Goal: Transaction & Acquisition: Purchase product/service

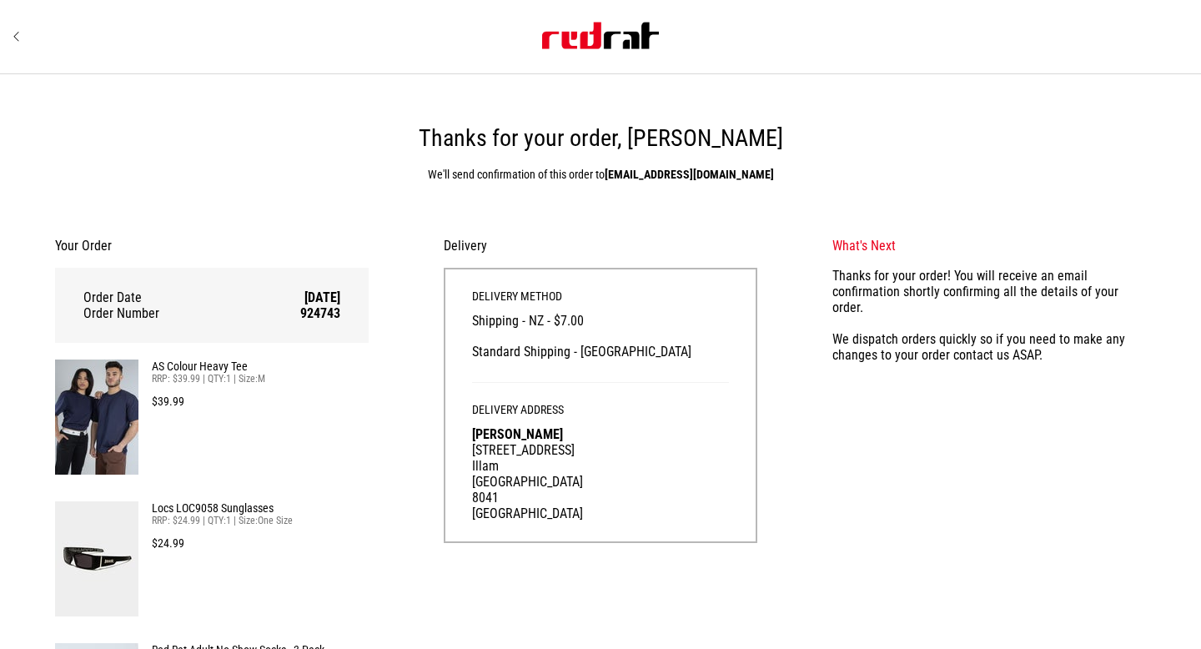
click at [19, 39] on icon "Site" at bounding box center [17, 36] width 8 height 13
click at [18, 26] on div "Site" at bounding box center [600, 36] width 1175 height 73
click at [18, 31] on icon "Site" at bounding box center [17, 36] width 8 height 13
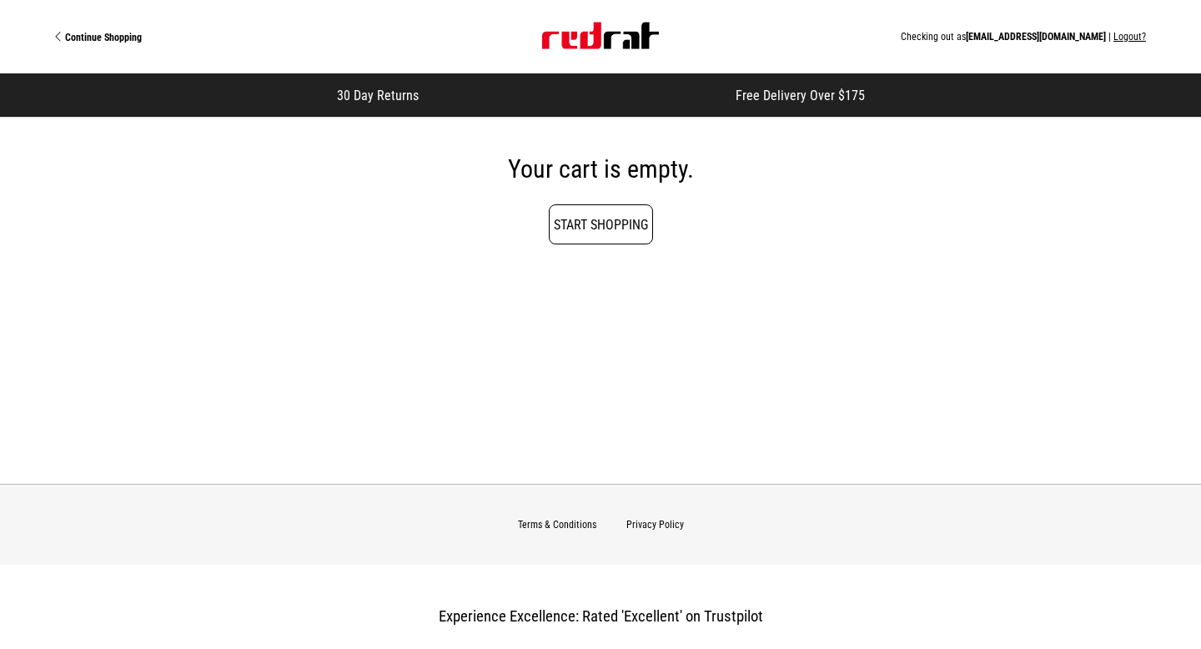
click at [578, 224] on link "Start Shopping" at bounding box center [601, 224] width 104 height 40
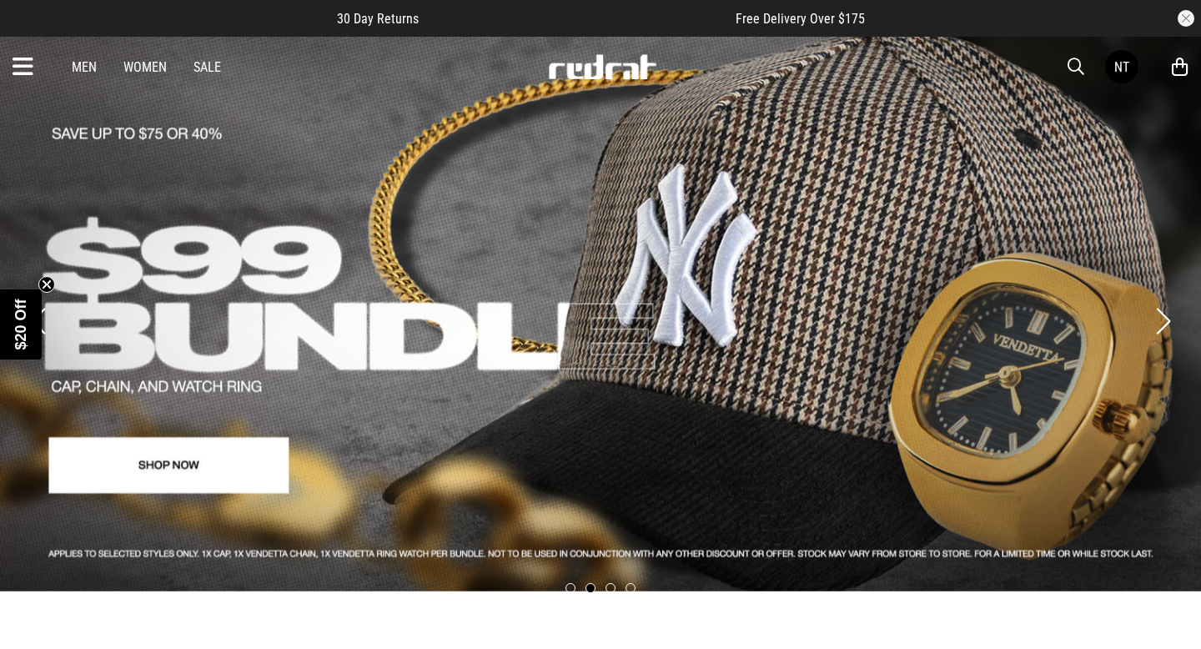
scroll to position [2, 0]
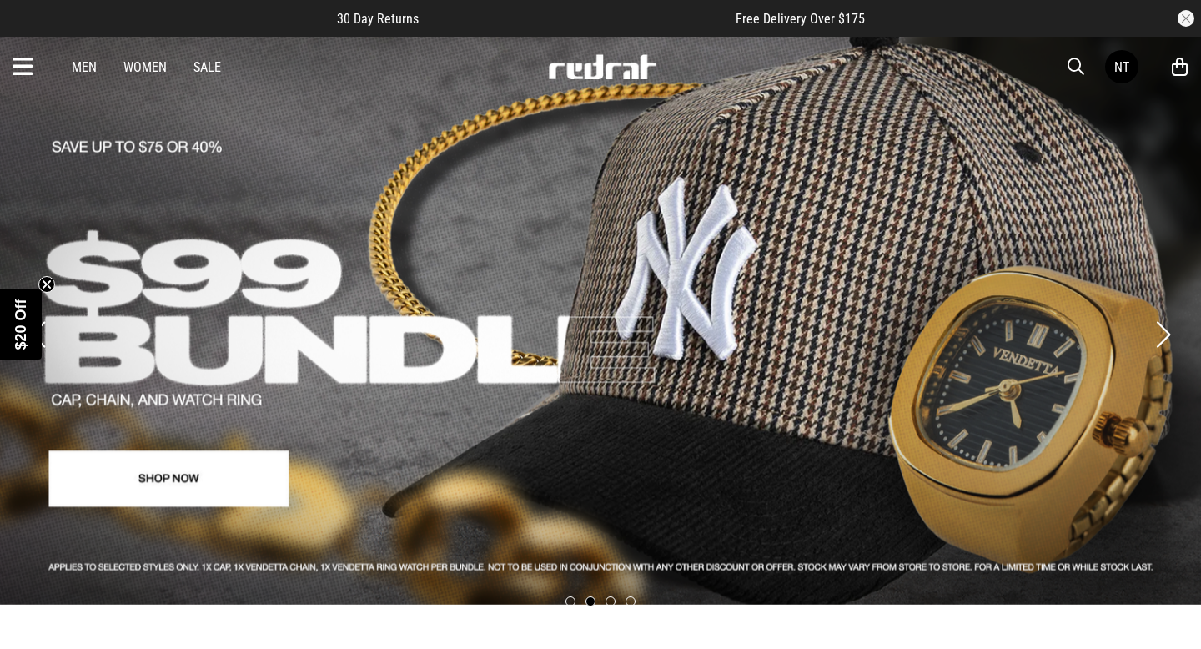
click at [1156, 316] on button "Next slide" at bounding box center [1163, 334] width 23 height 37
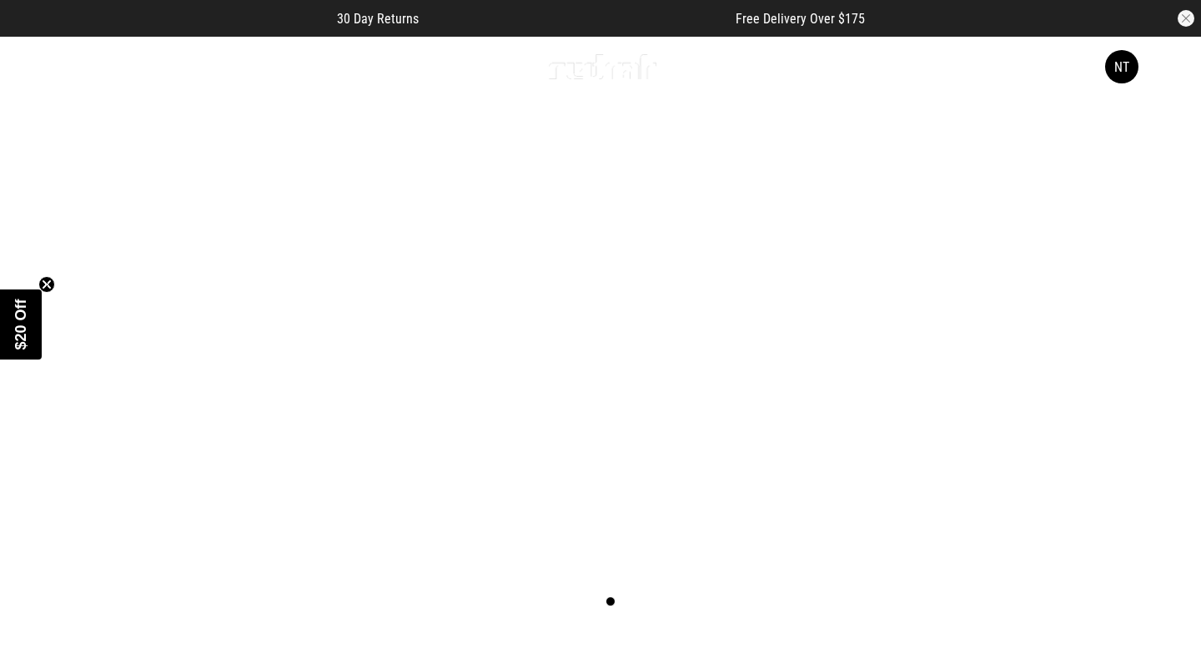
click at [1156, 316] on button "Next slide" at bounding box center [1163, 334] width 23 height 37
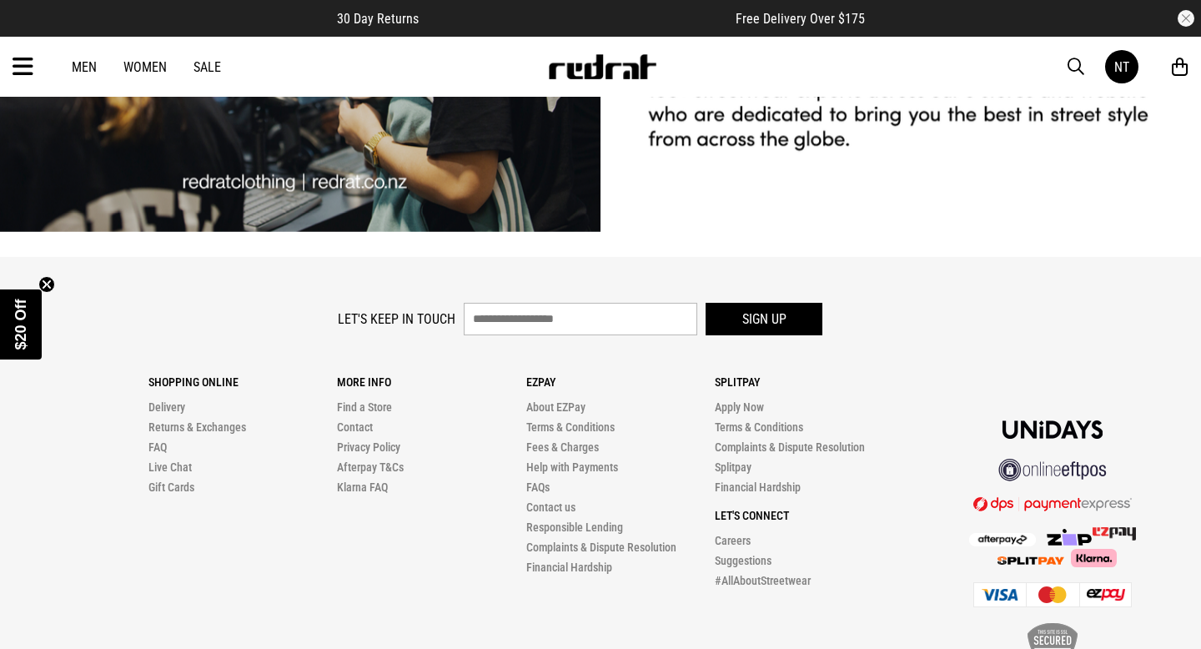
scroll to position [4642, 0]
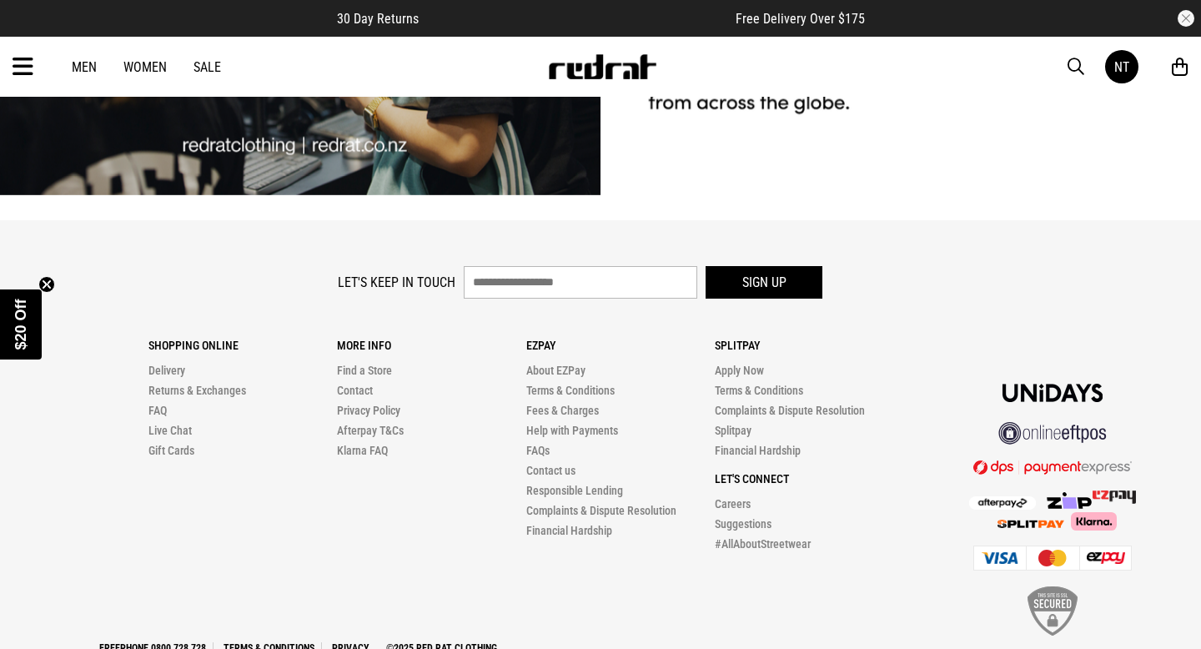
click at [18, 66] on icon at bounding box center [23, 67] width 21 height 28
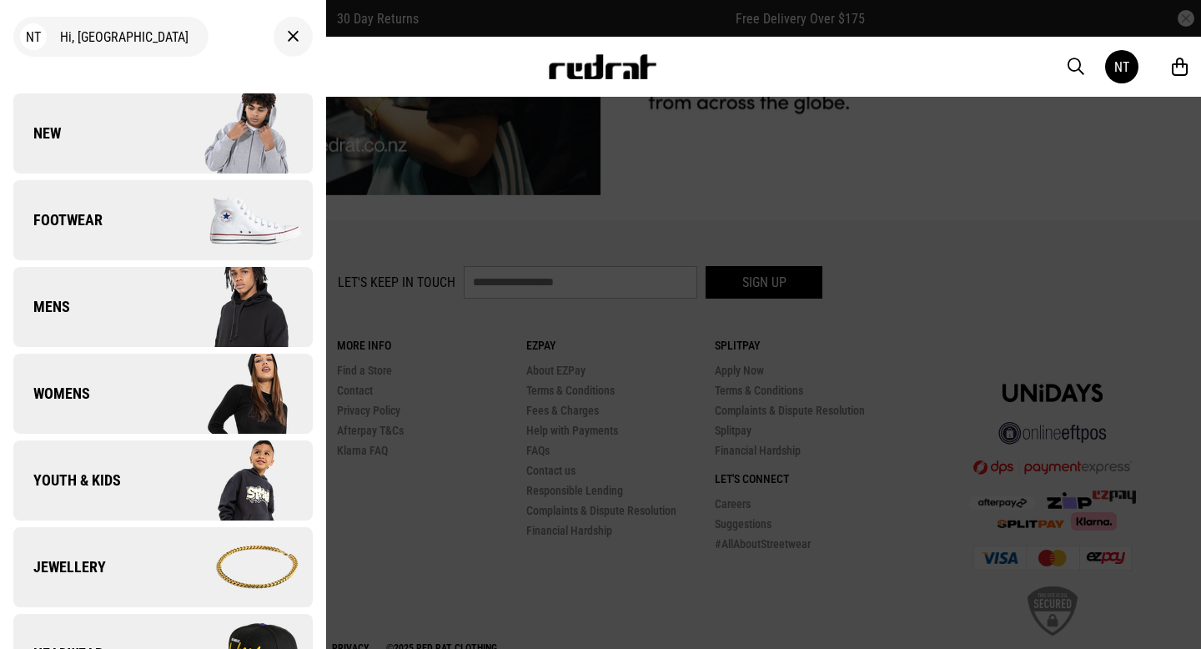
click at [178, 89] on div "NT Hi, Ngahuia New Back Footwear Back Footwear Mens Back Mens Womens Back Women…" at bounding box center [163, 324] width 326 height 649
click at [177, 113] on img at bounding box center [237, 133] width 149 height 83
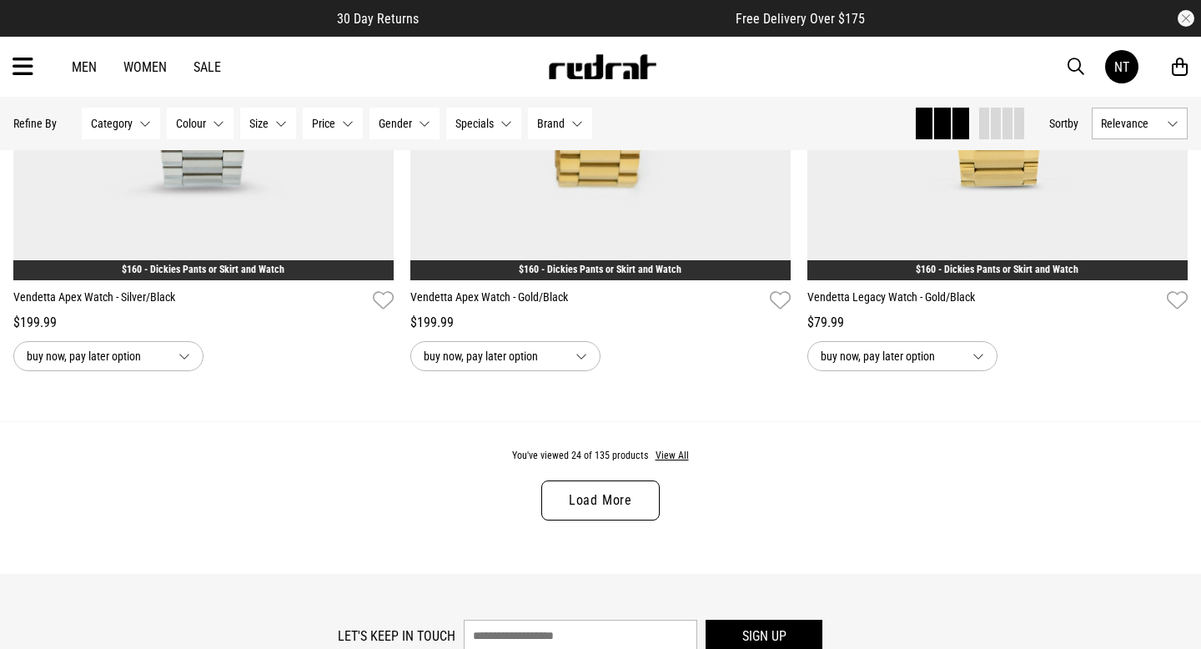
scroll to position [5229, 0]
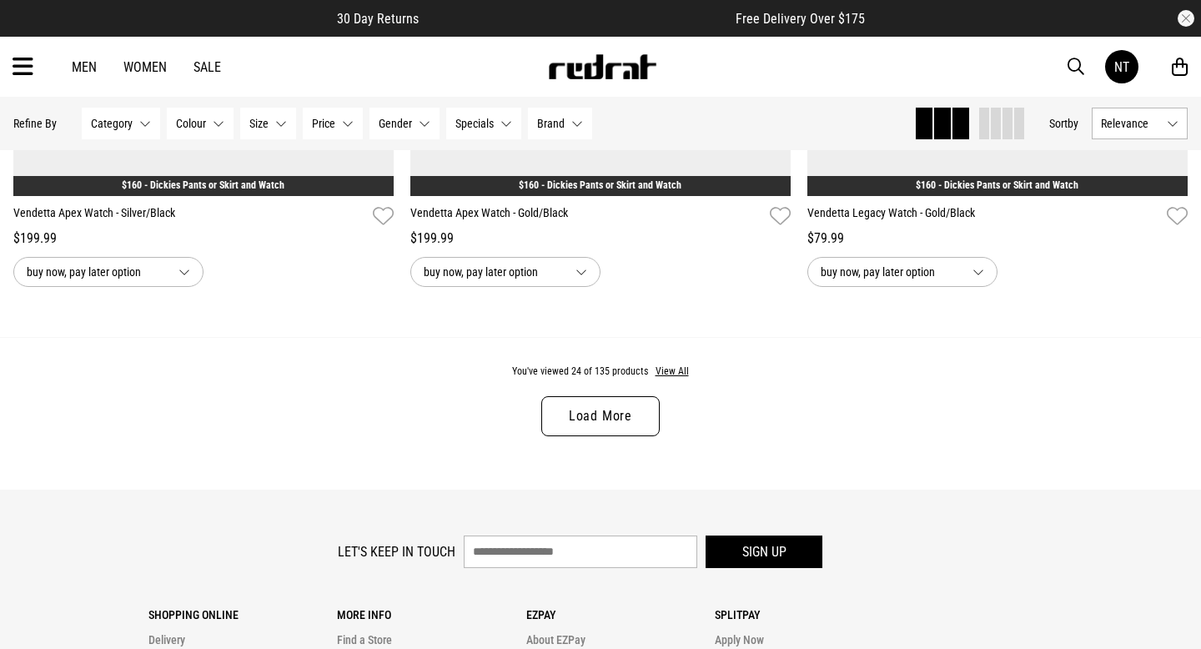
click at [608, 420] on link "Load More" at bounding box center [600, 416] width 118 height 40
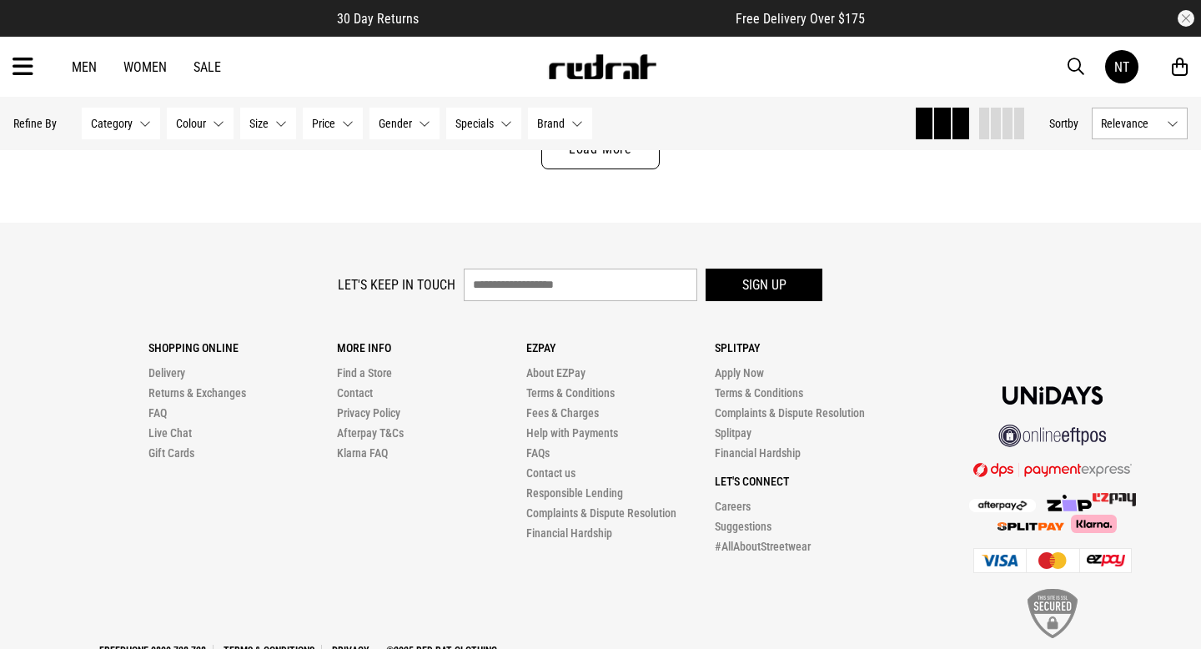
scroll to position [10724, 0]
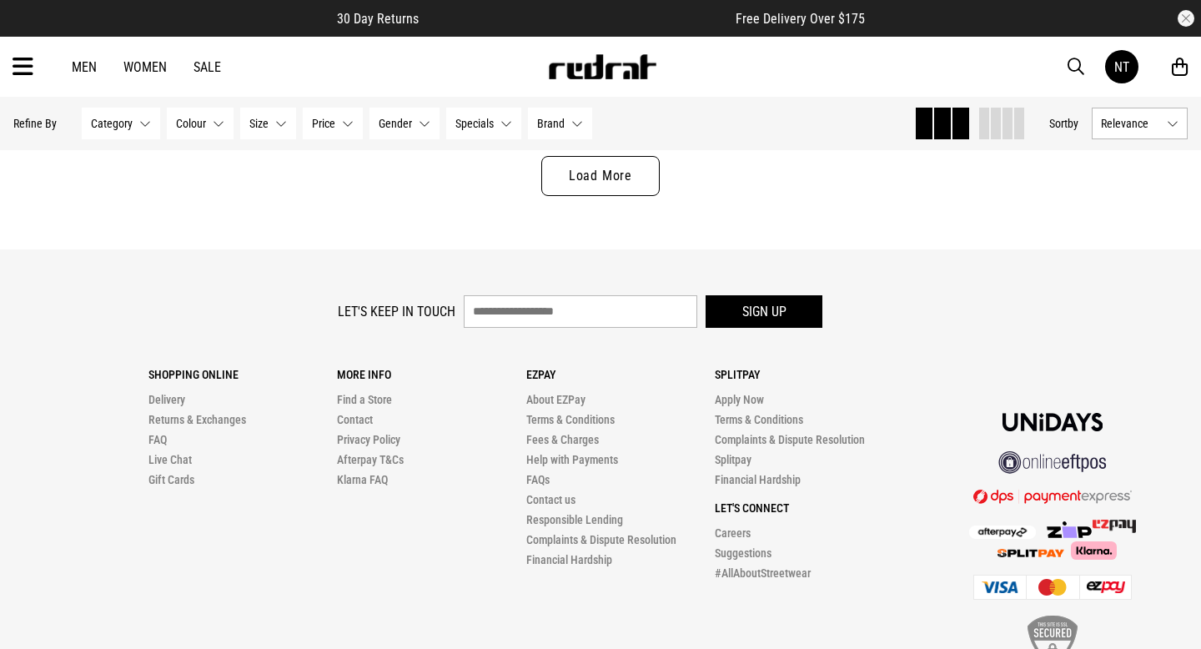
click at [625, 184] on link "Load More" at bounding box center [600, 176] width 118 height 40
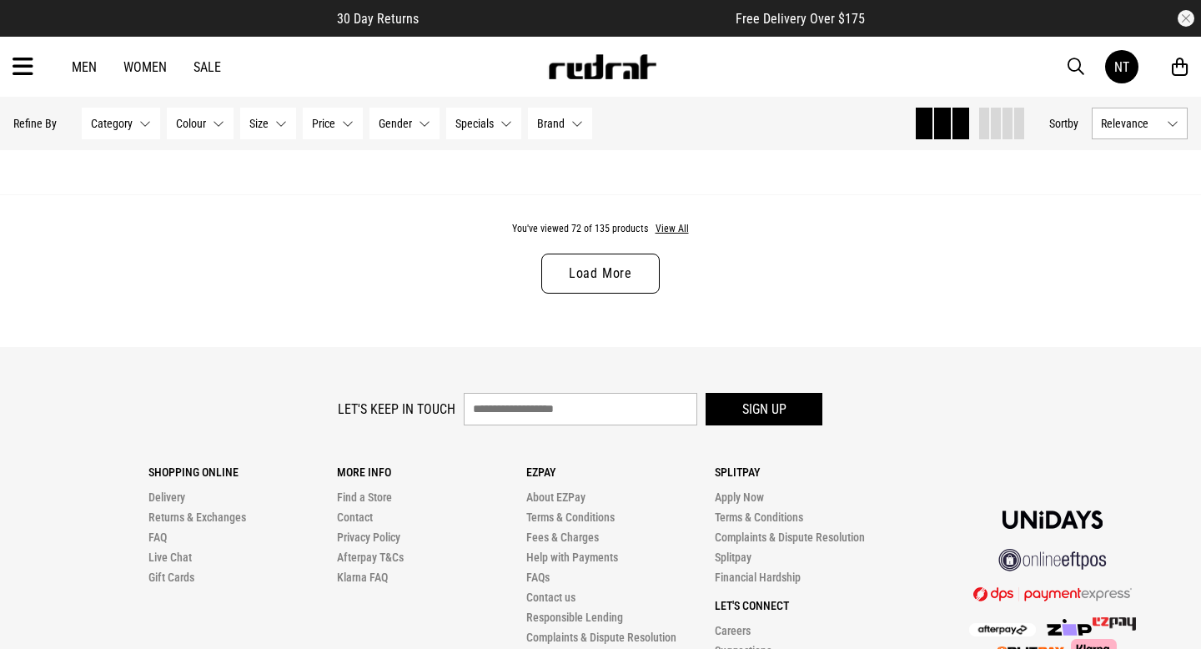
scroll to position [15878, 0]
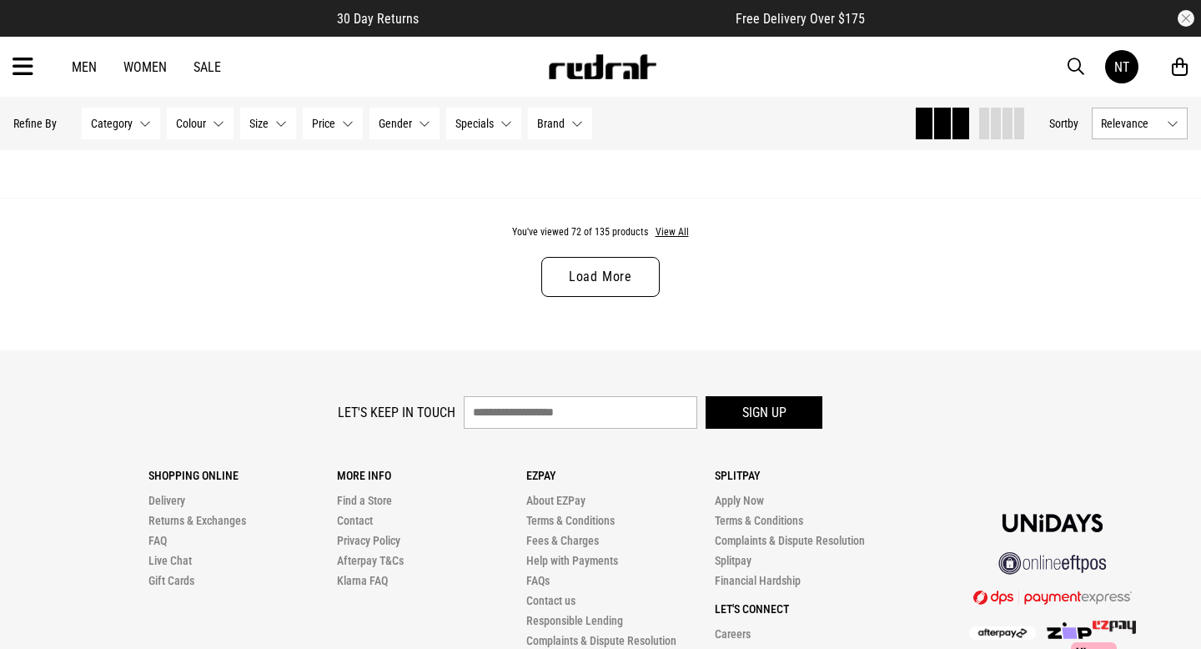
click at [563, 270] on link "Load More" at bounding box center [600, 277] width 118 height 40
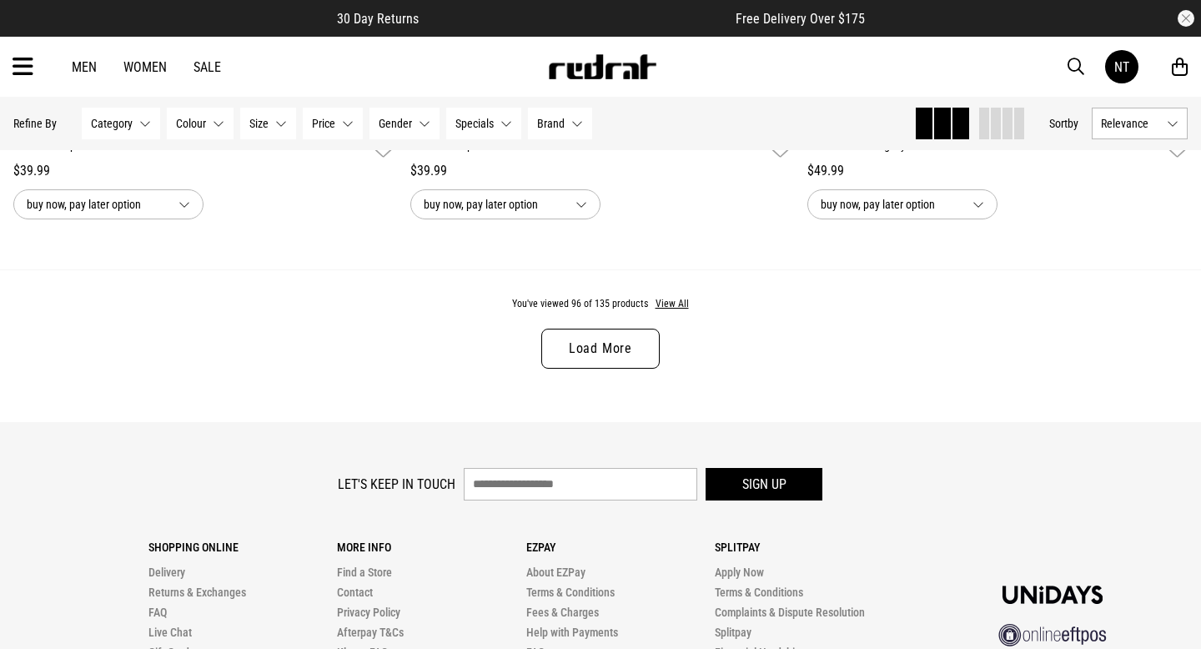
scroll to position [21046, 0]
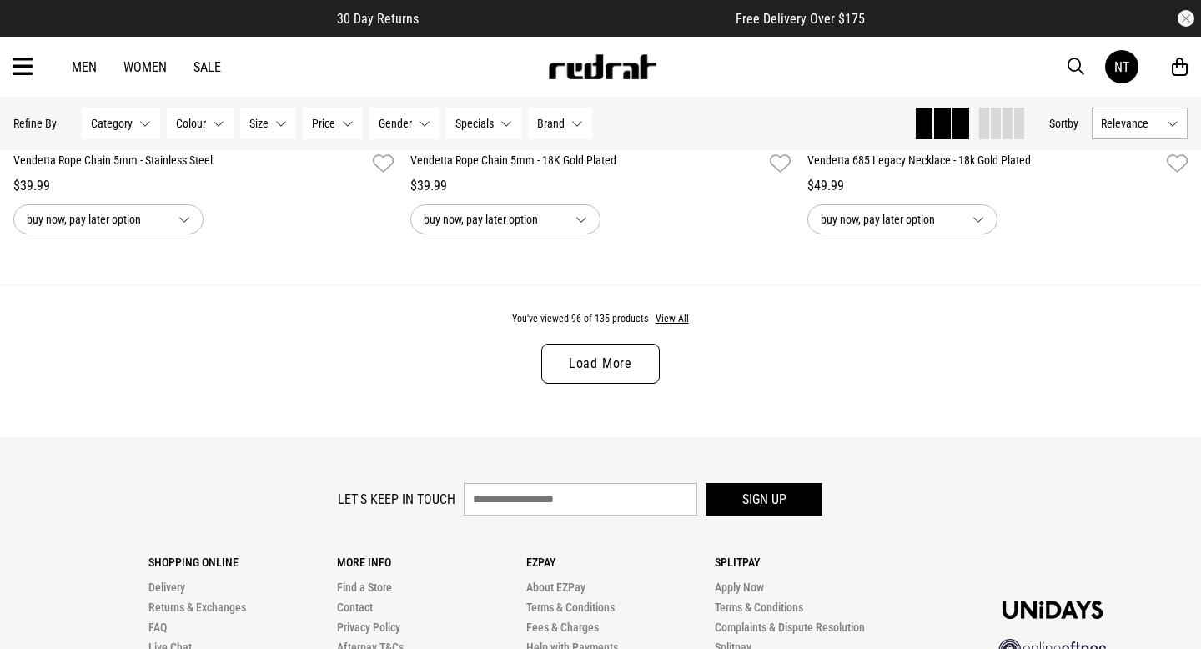
click at [606, 342] on div "You've viewed 96 of 135 products View All Load More" at bounding box center [600, 360] width 1201 height 153
click at [606, 349] on link "Load More" at bounding box center [600, 364] width 118 height 40
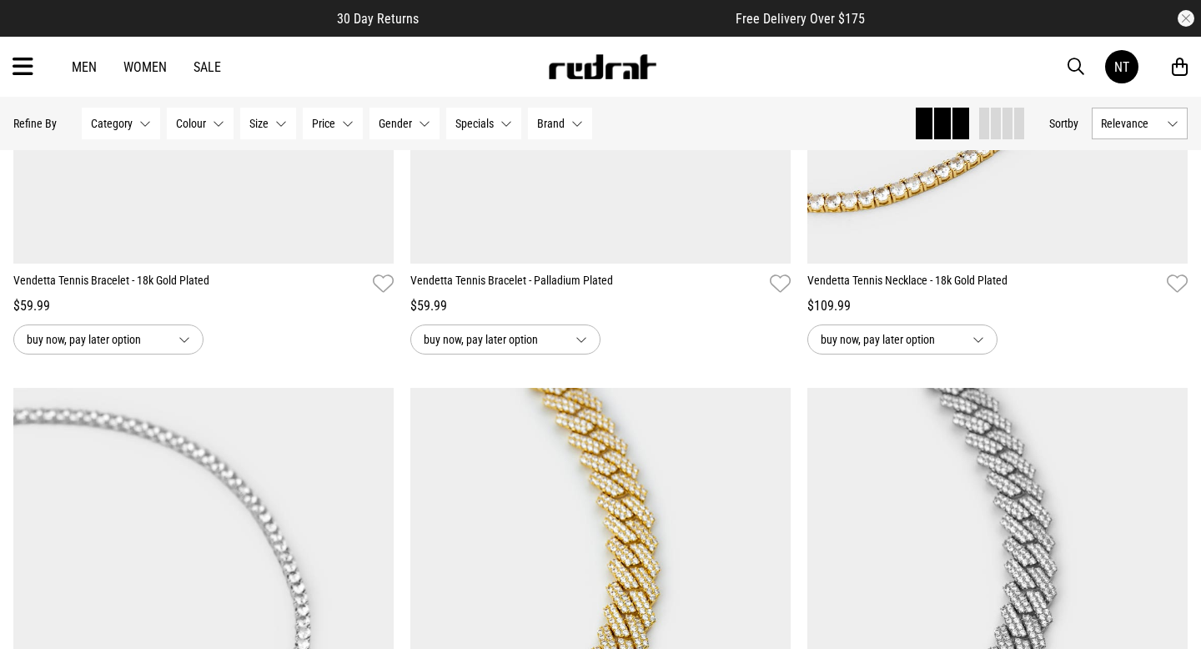
scroll to position [24216, 0]
